Goal: Task Accomplishment & Management: Manage account settings

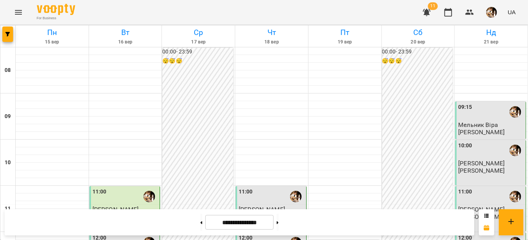
scroll to position [210, 0]
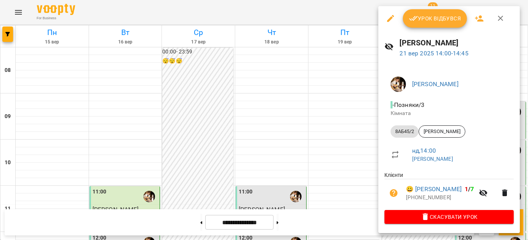
click at [448, 22] on span "Урок відбувся" at bounding box center [435, 18] width 52 height 9
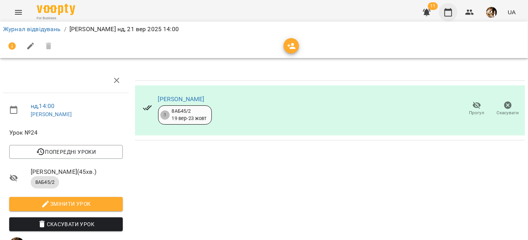
click at [448, 15] on icon "button" at bounding box center [448, 12] width 9 height 9
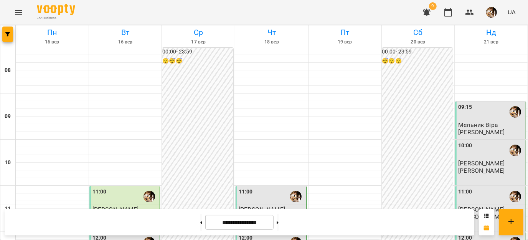
scroll to position [192, 0]
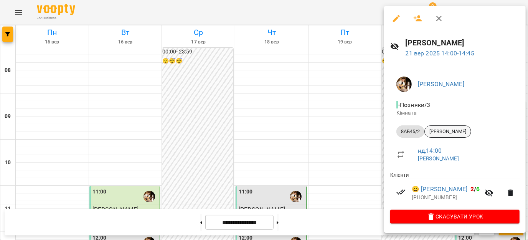
click at [458, 129] on span "[PERSON_NAME]" at bounding box center [448, 131] width 46 height 7
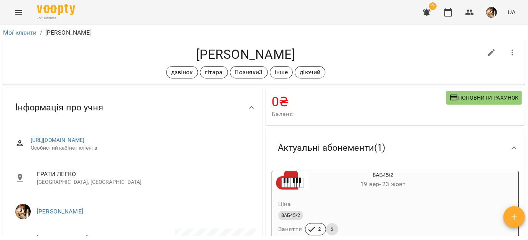
click at [488, 55] on icon "button" at bounding box center [491, 52] width 7 height 7
select select "**"
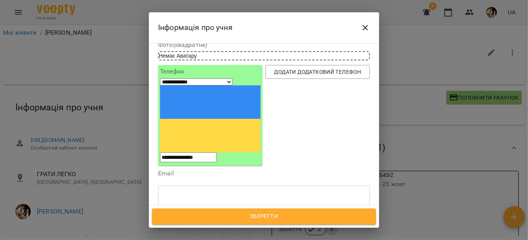
scroll to position [55, 0]
click at [321, 226] on div "дзвінок гітара Позняки3 інше діючий" at bounding box center [250, 232] width 183 height 13
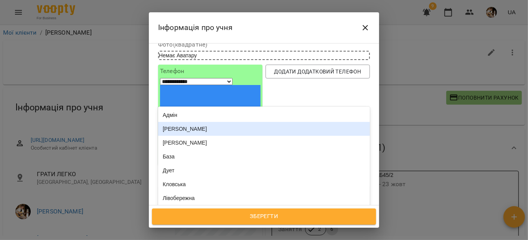
click at [240, 122] on div "[PERSON_NAME]" at bounding box center [264, 129] width 212 height 14
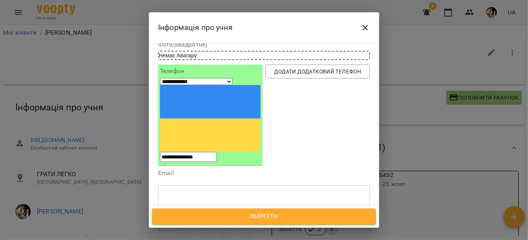
scroll to position [86, 0]
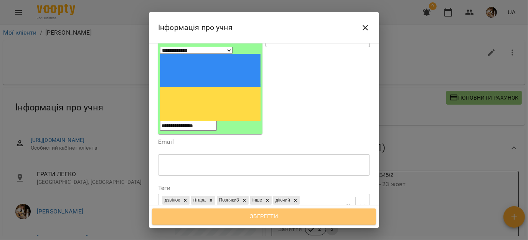
click at [261, 217] on span "Зберегти" at bounding box center [263, 216] width 207 height 10
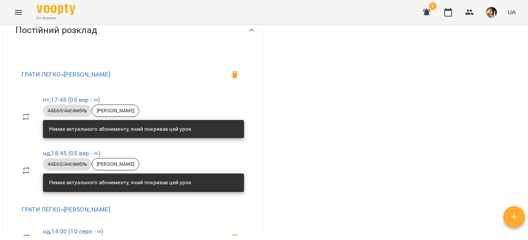
scroll to position [359, 0]
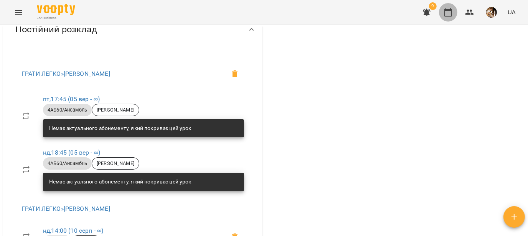
click at [450, 5] on button "button" at bounding box center [448, 12] width 18 height 18
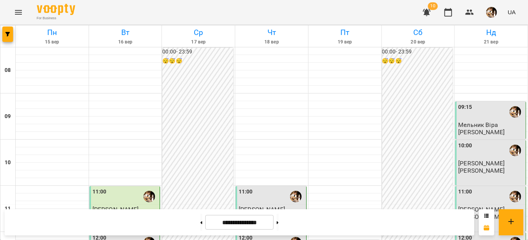
scroll to position [401, 0]
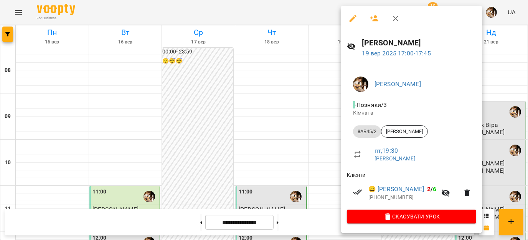
click at [399, 19] on icon "button" at bounding box center [395, 18] width 9 height 9
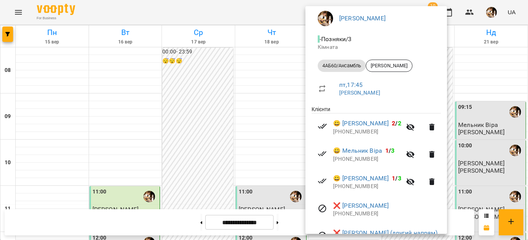
scroll to position [66, 0]
click at [491, 173] on div at bounding box center [264, 120] width 528 height 240
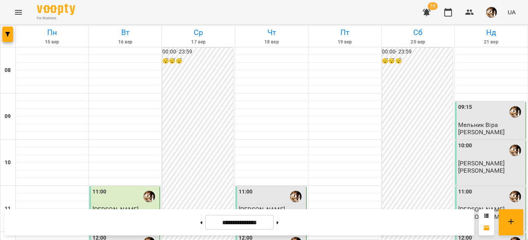
scroll to position [367, 0]
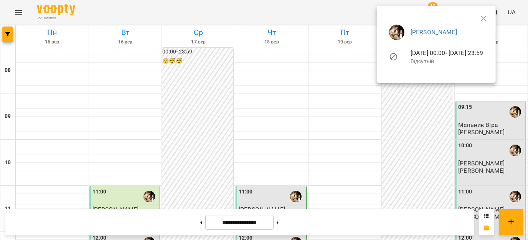
click at [393, 115] on div at bounding box center [264, 120] width 528 height 240
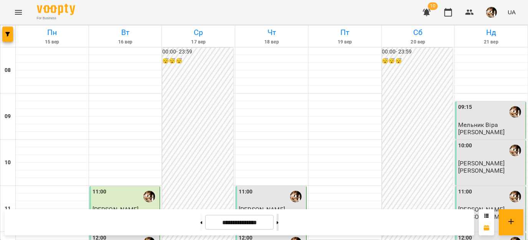
click at [279, 221] on button at bounding box center [278, 221] width 2 height 17
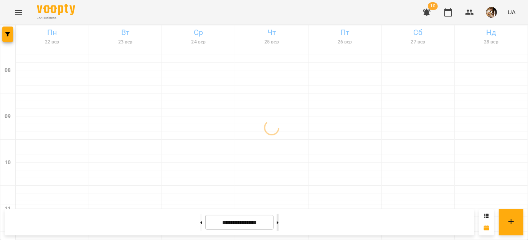
click at [279, 221] on button at bounding box center [278, 221] width 2 height 17
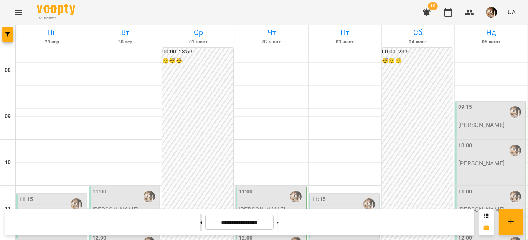
click at [200, 222] on button at bounding box center [201, 221] width 2 height 17
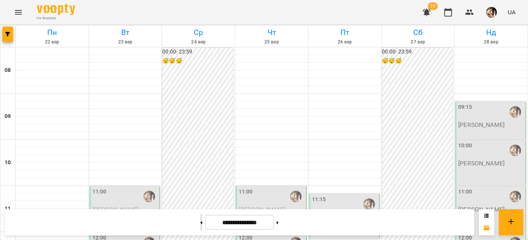
click at [200, 225] on button at bounding box center [201, 221] width 2 height 17
type input "**********"
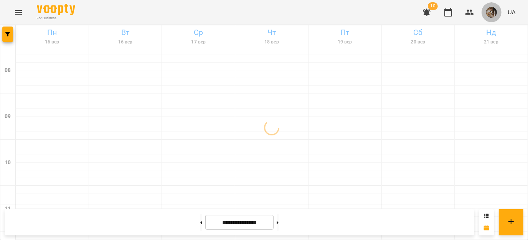
click at [491, 12] on img "button" at bounding box center [491, 12] width 11 height 11
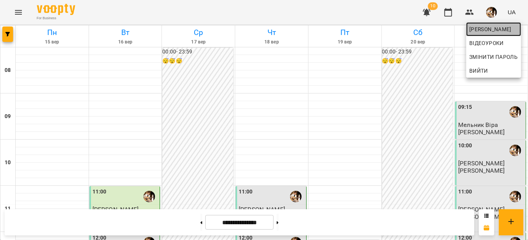
click at [488, 30] on span "[PERSON_NAME]" at bounding box center [494, 29] width 49 height 9
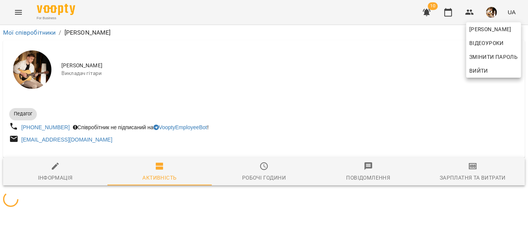
click at [470, 172] on div at bounding box center [264, 120] width 528 height 240
click at [470, 172] on div "[PERSON_NAME] Змінити пароль Вийти" at bounding box center [264, 120] width 528 height 240
click at [470, 172] on span "Зарплатня та Витрати" at bounding box center [472, 171] width 95 height 21
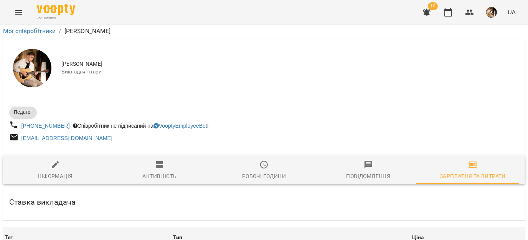
scroll to position [1380, 0]
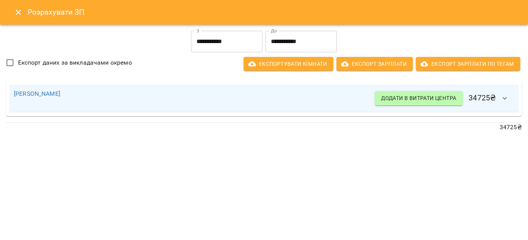
click at [20, 12] on icon "Close" at bounding box center [18, 12] width 9 height 9
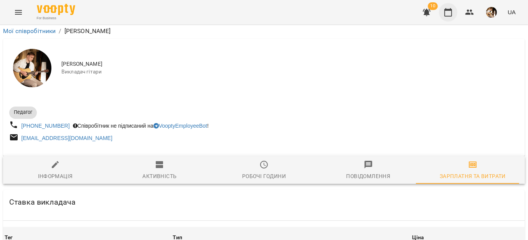
click at [454, 11] on button "button" at bounding box center [448, 12] width 18 height 18
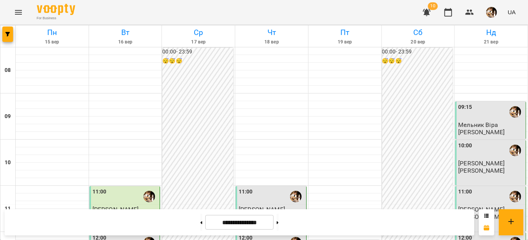
scroll to position [265, 0]
